Goal: Task Accomplishment & Management: Use online tool/utility

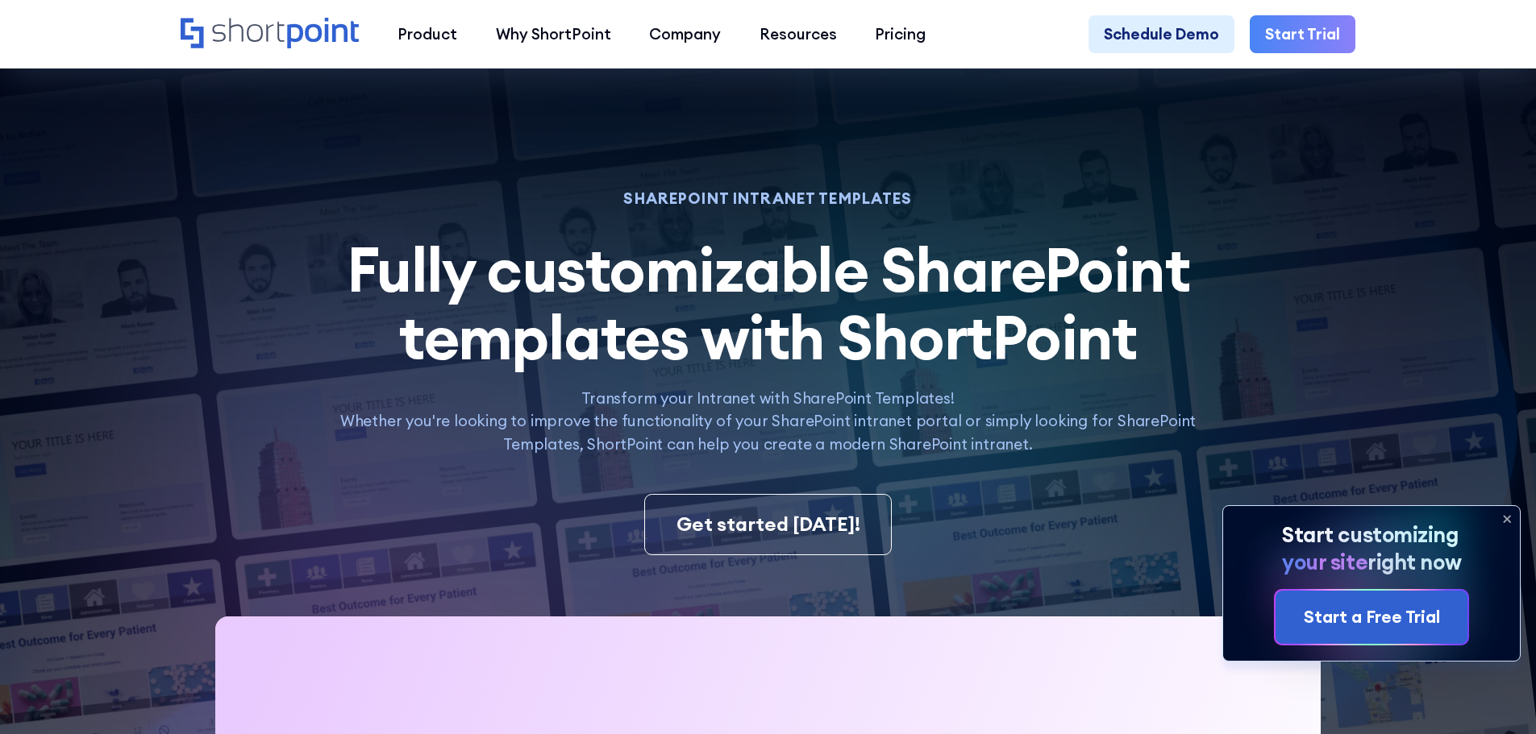
scroll to position [1693, 0]
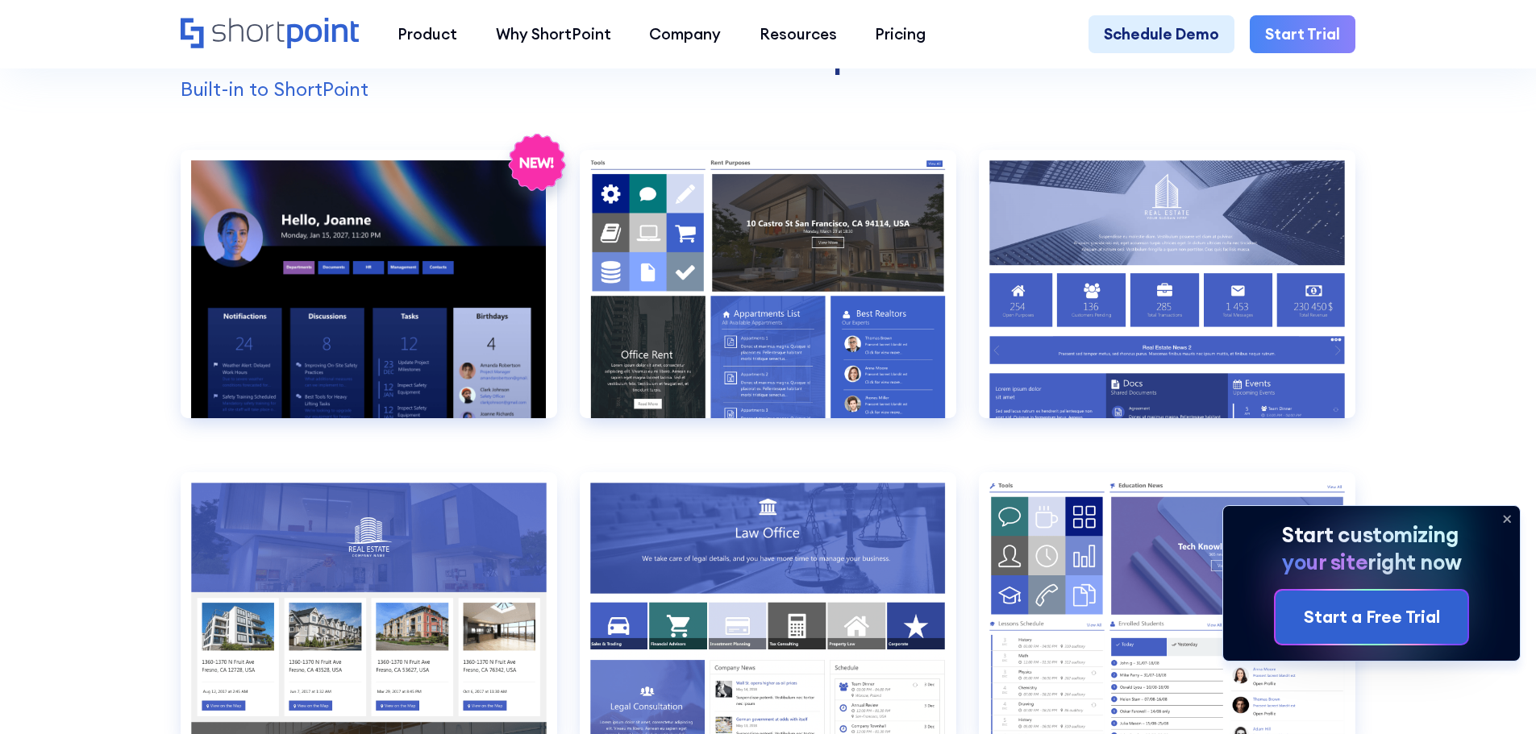
click at [1501, 516] on icon at bounding box center [1507, 519] width 26 height 26
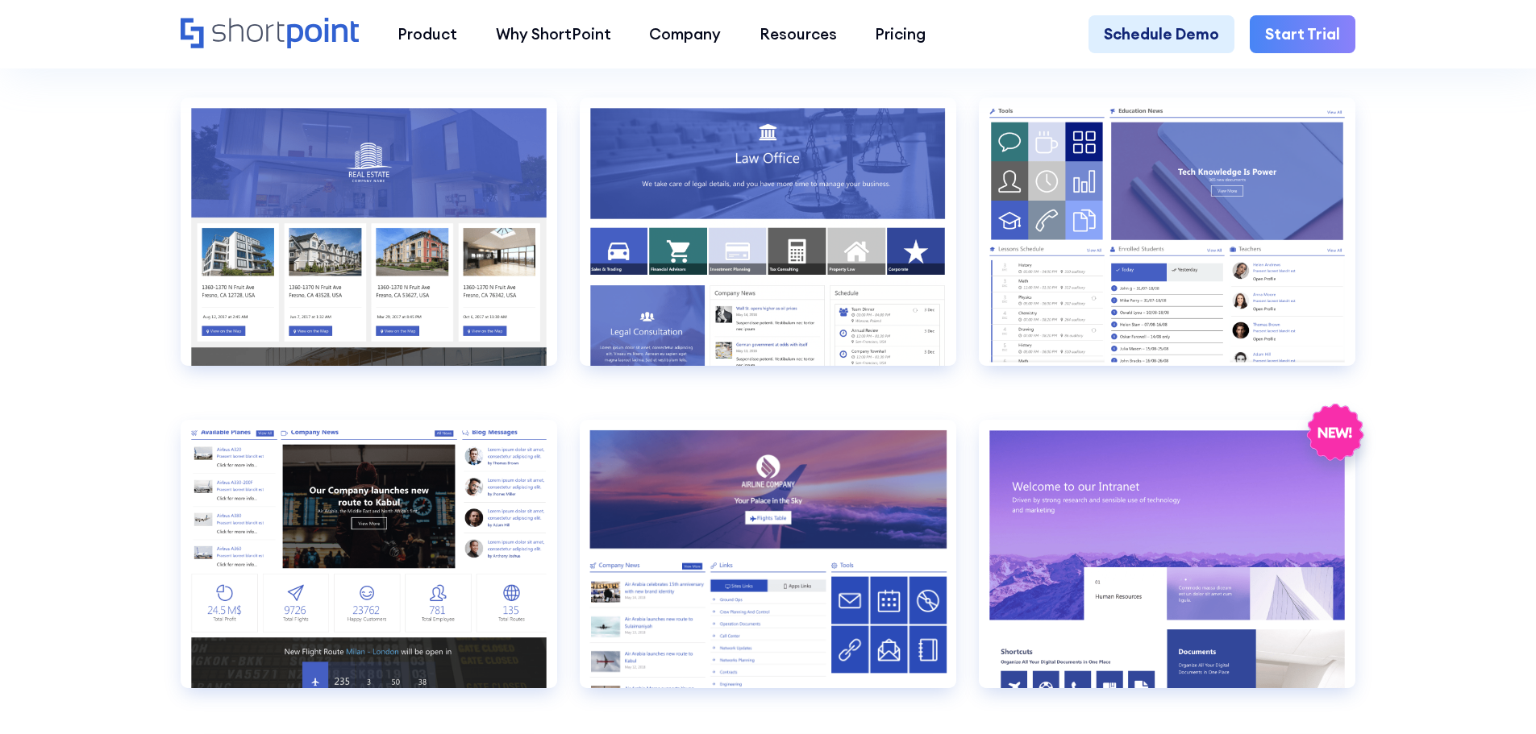
scroll to position [2096, 0]
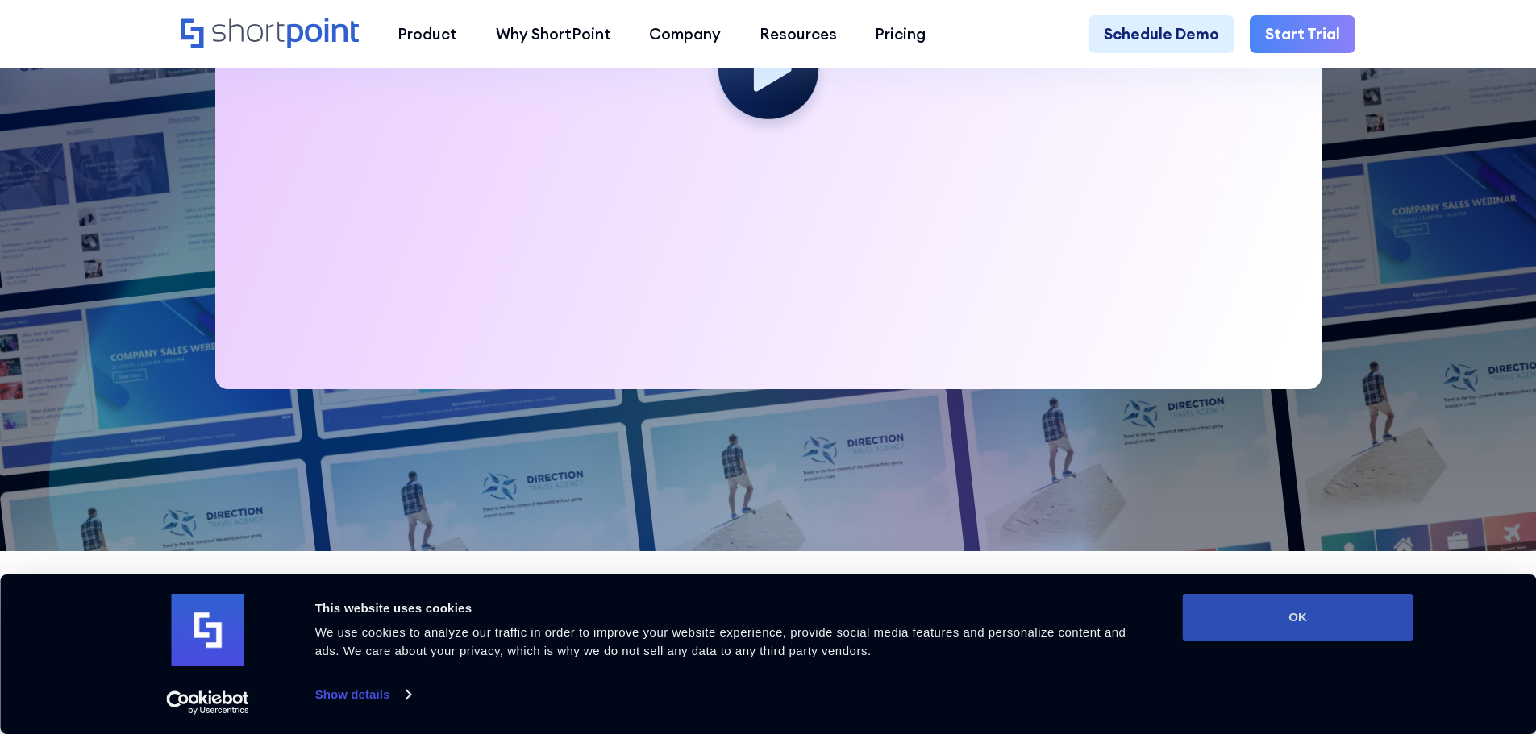
scroll to position [887, 0]
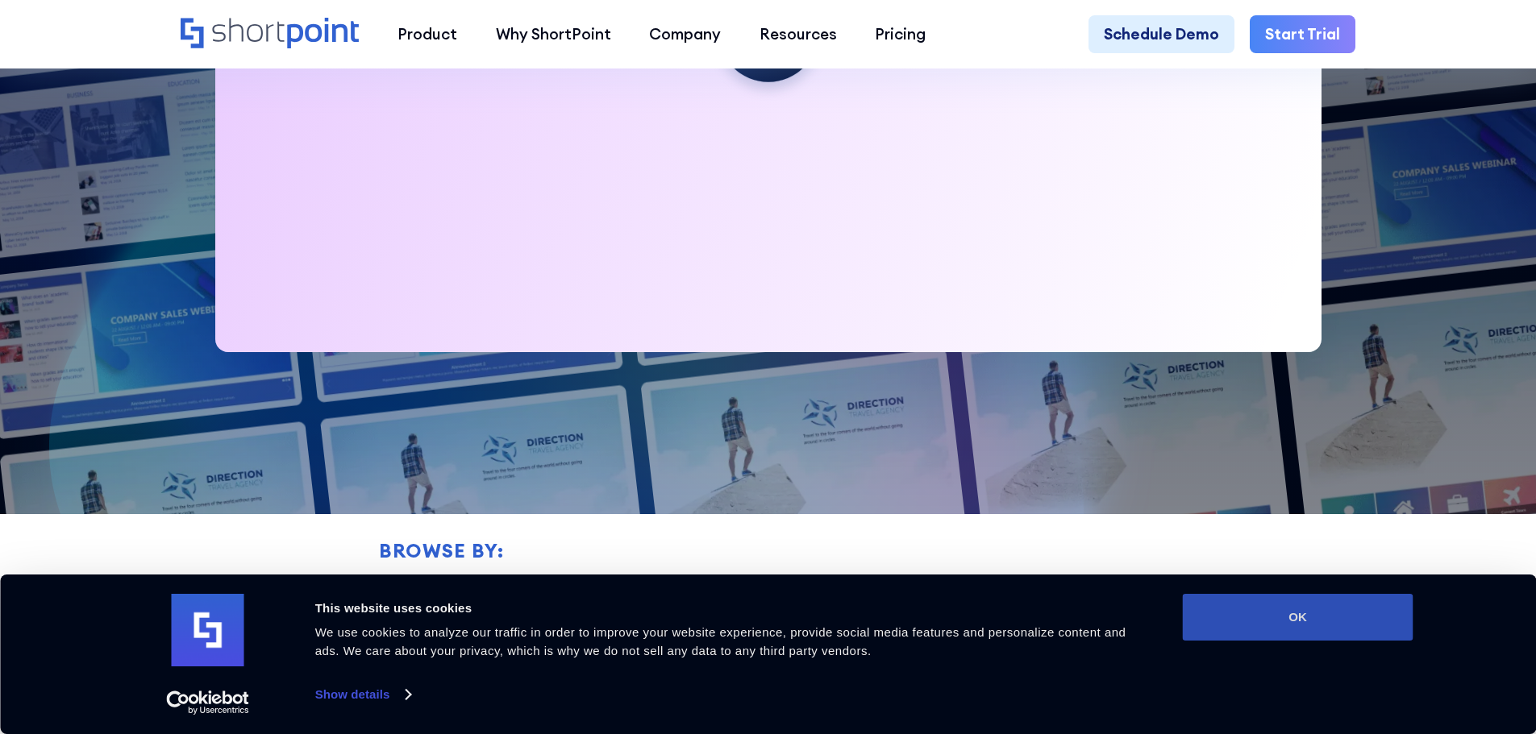
click at [1303, 622] on button "OK" at bounding box center [1297, 617] width 231 height 47
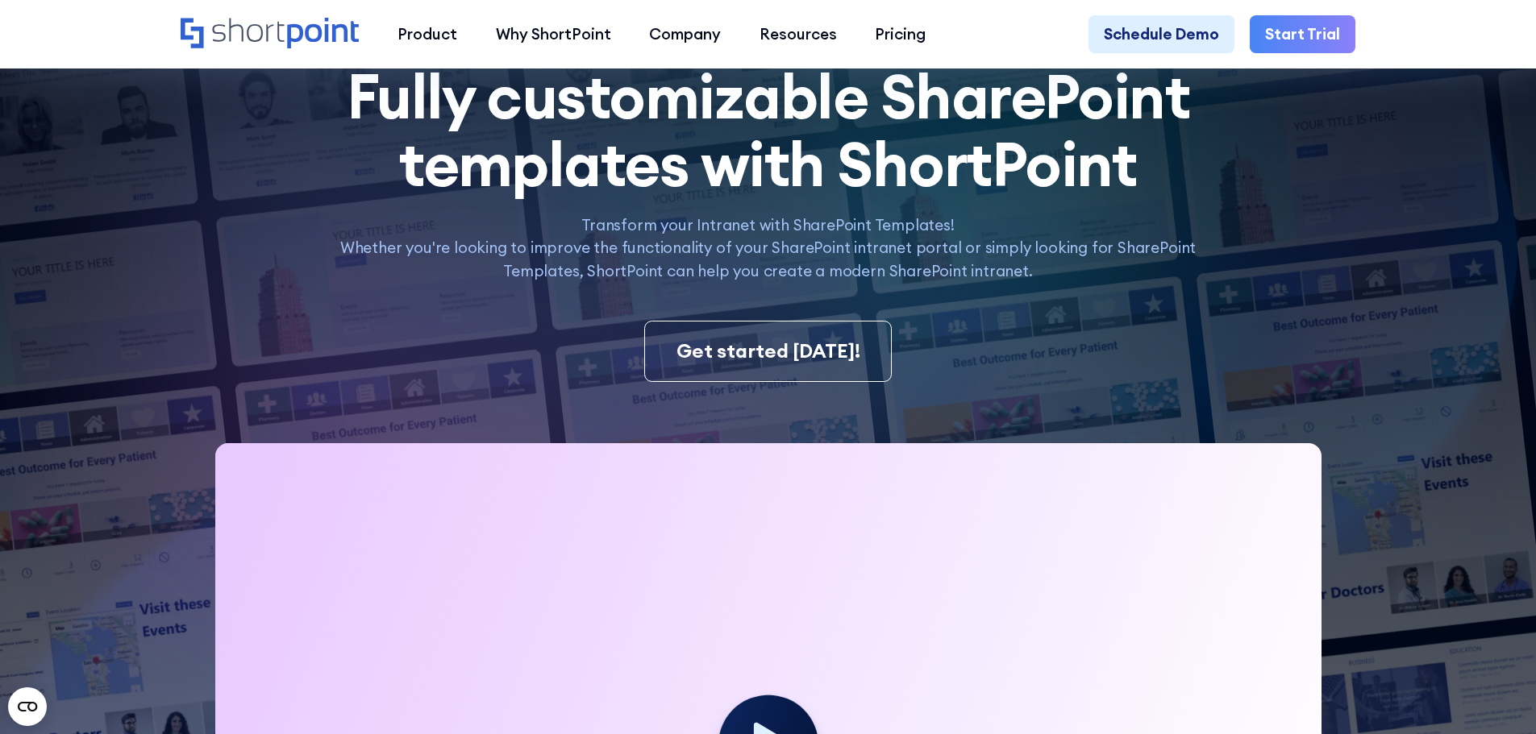
scroll to position [0, 0]
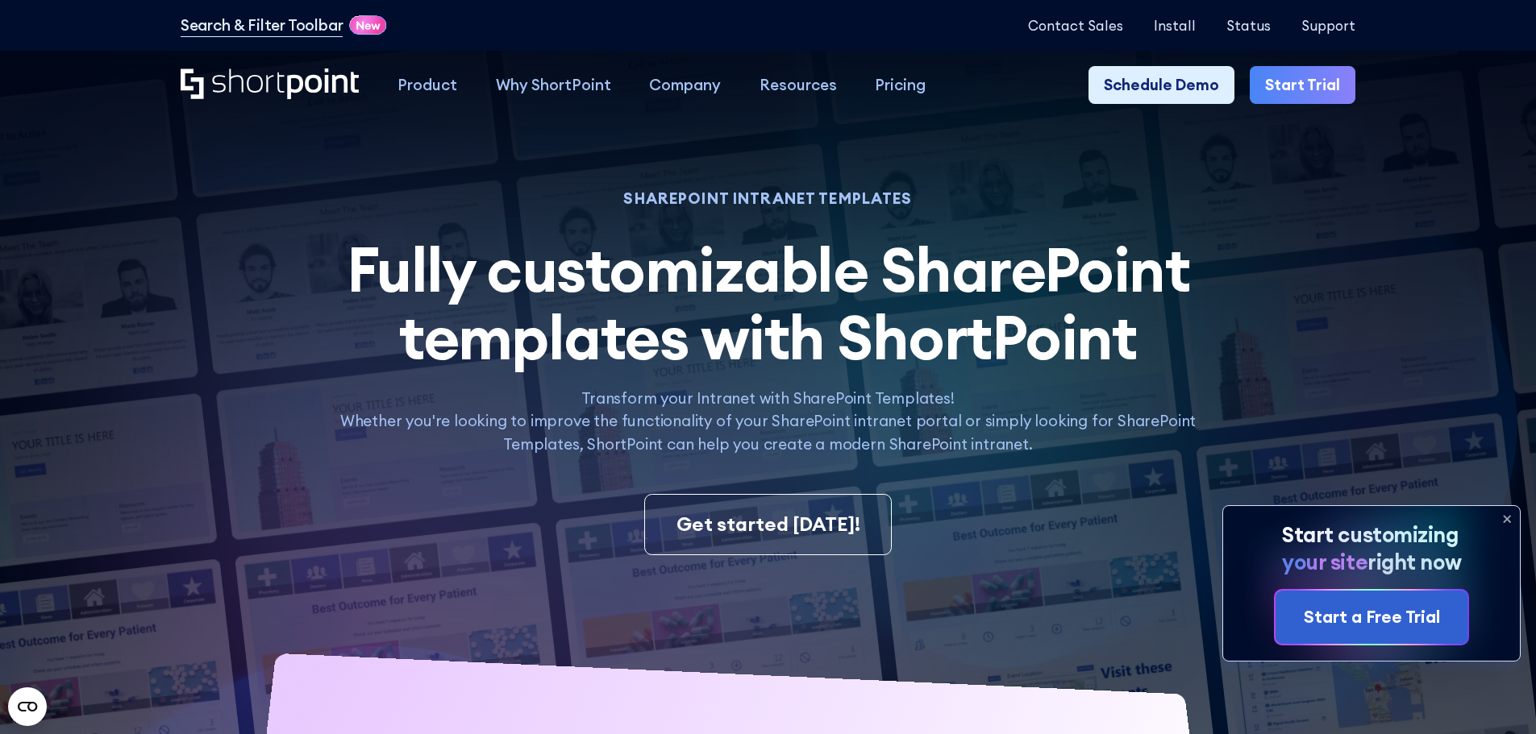
click at [1505, 522] on icon at bounding box center [1507, 519] width 26 height 26
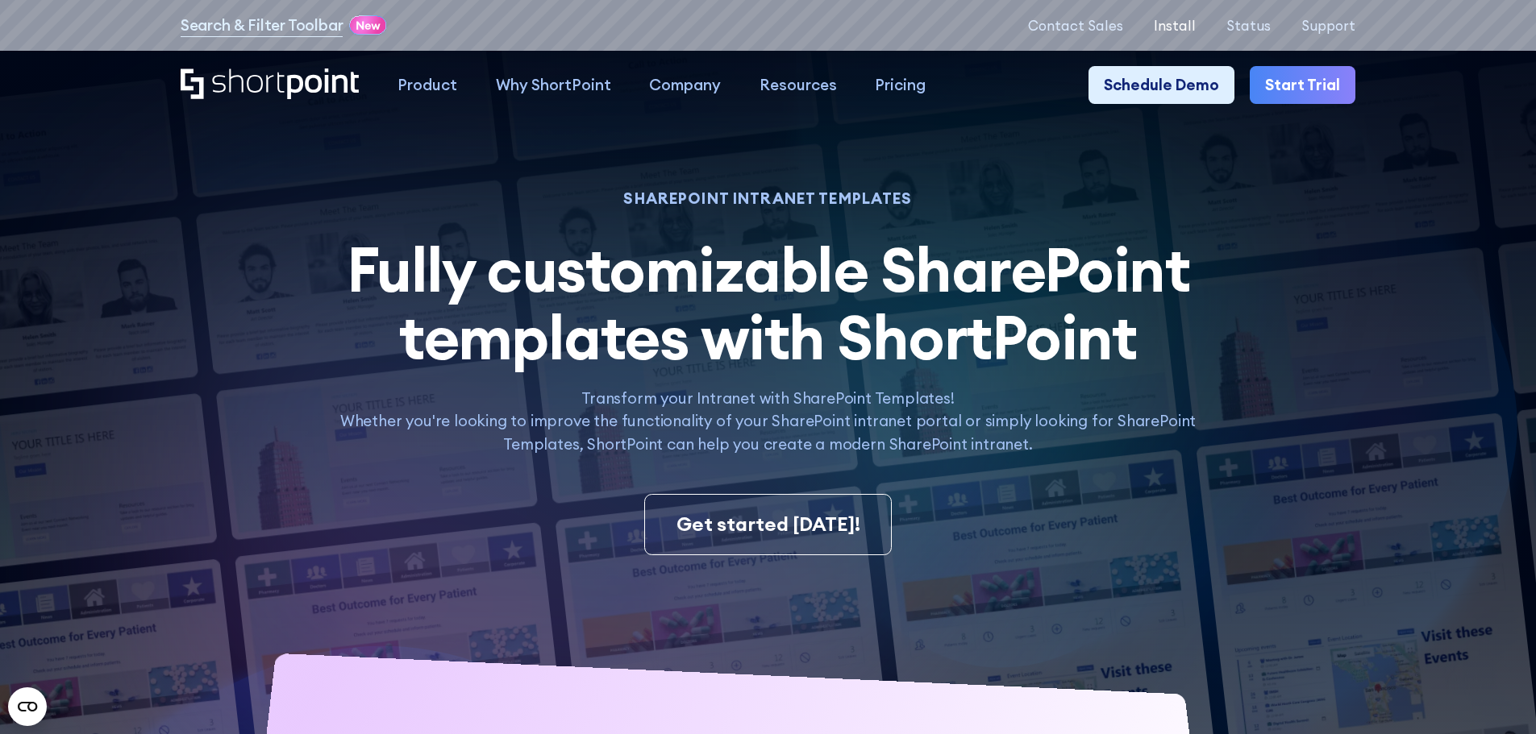
click at [1186, 25] on p "Install" at bounding box center [1174, 25] width 42 height 15
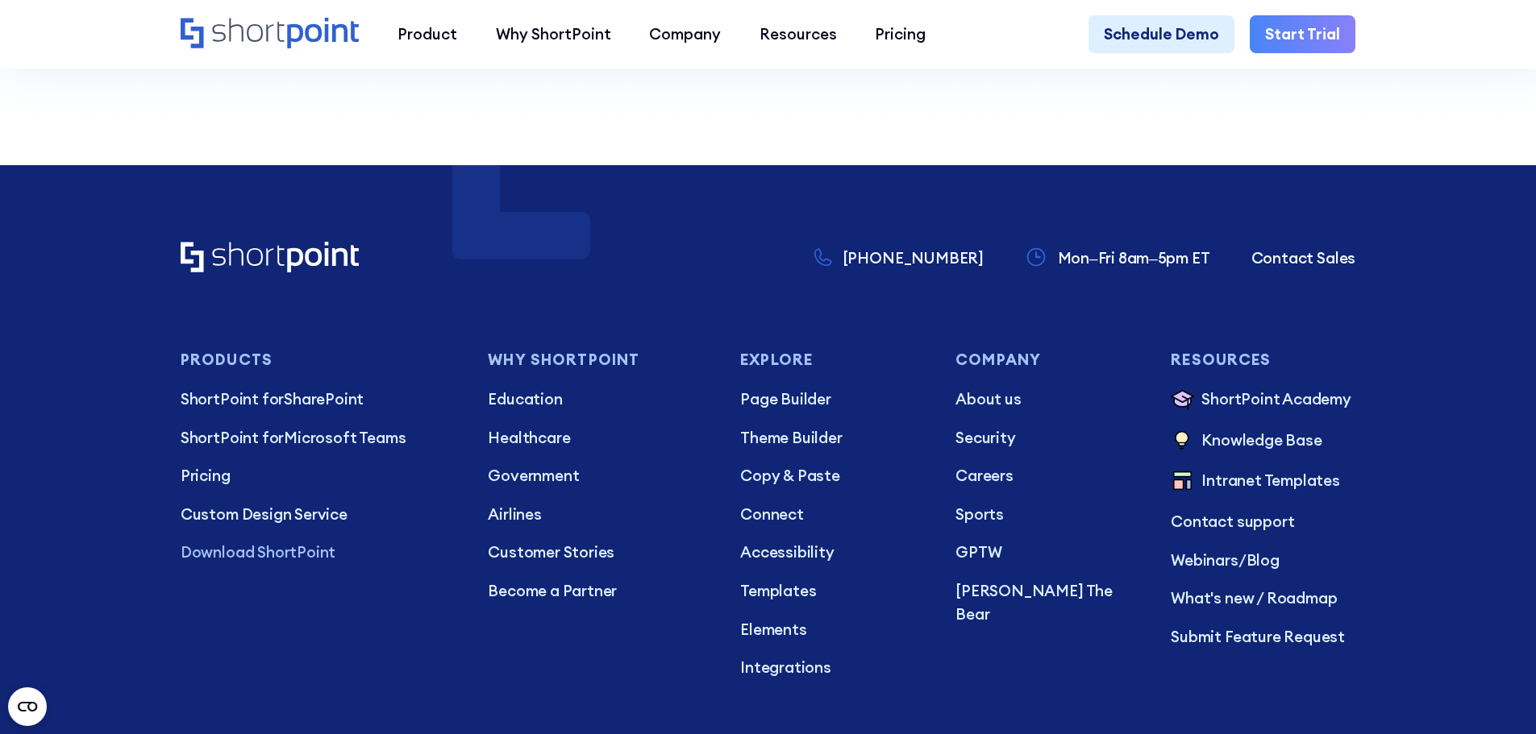
scroll to position [1773, 0]
